Goal: Task Accomplishment & Management: Complete application form

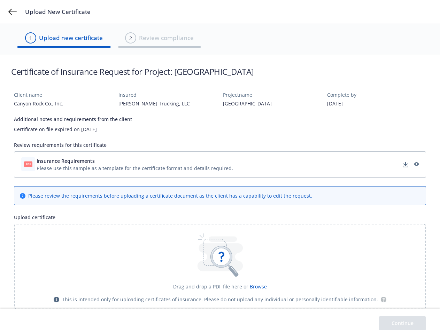
click at [13, 12] on icon at bounding box center [12, 12] width 8 height 6
click at [220, 165] on div "Please use this sample as a template for the certificate format and details req…" at bounding box center [135, 168] width 197 height 7
click at [220, 267] on icon at bounding box center [221, 257] width 22 height 22
